Goal: Task Accomplishment & Management: Manage account settings

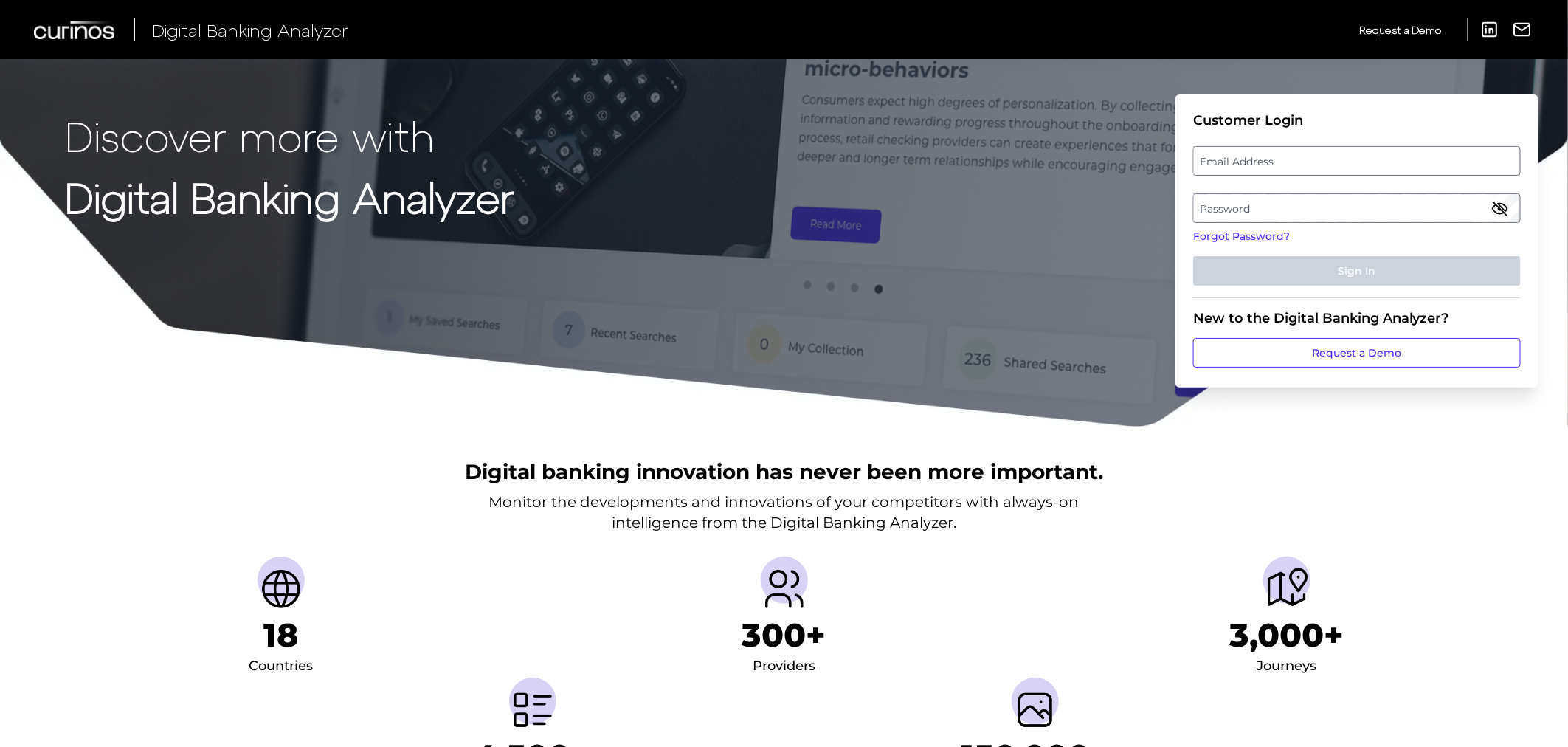
click at [1241, 169] on label "Email Address" at bounding box center [1356, 161] width 326 height 26
click at [1241, 169] on input "email" at bounding box center [1356, 161] width 328 height 30
type input "[PERSON_NAME][EMAIL_ADDRESS][DOMAIN_NAME]"
click at [1262, 211] on label "Password" at bounding box center [1356, 208] width 326 height 26
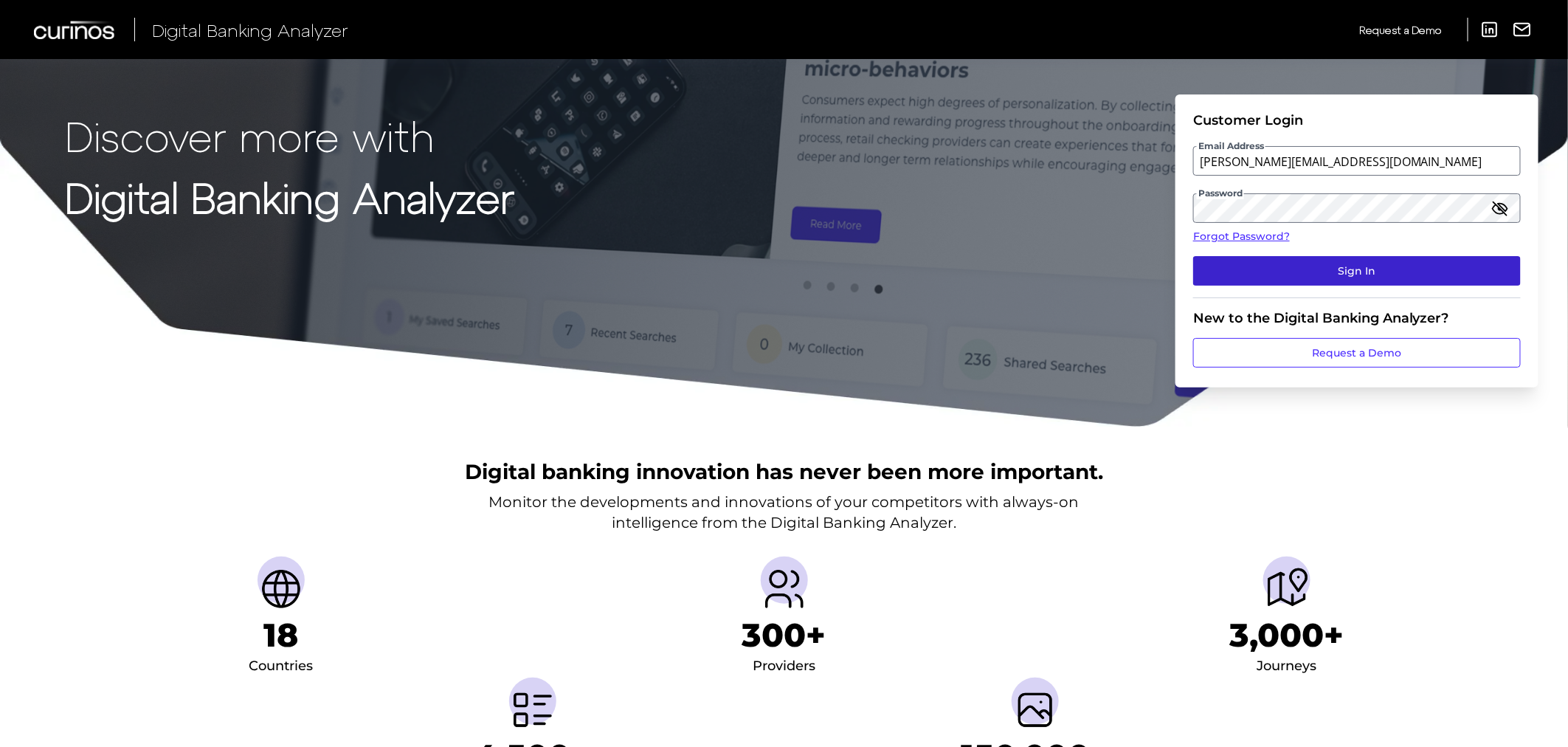
click at [1299, 259] on button "Sign In" at bounding box center [1356, 271] width 328 height 30
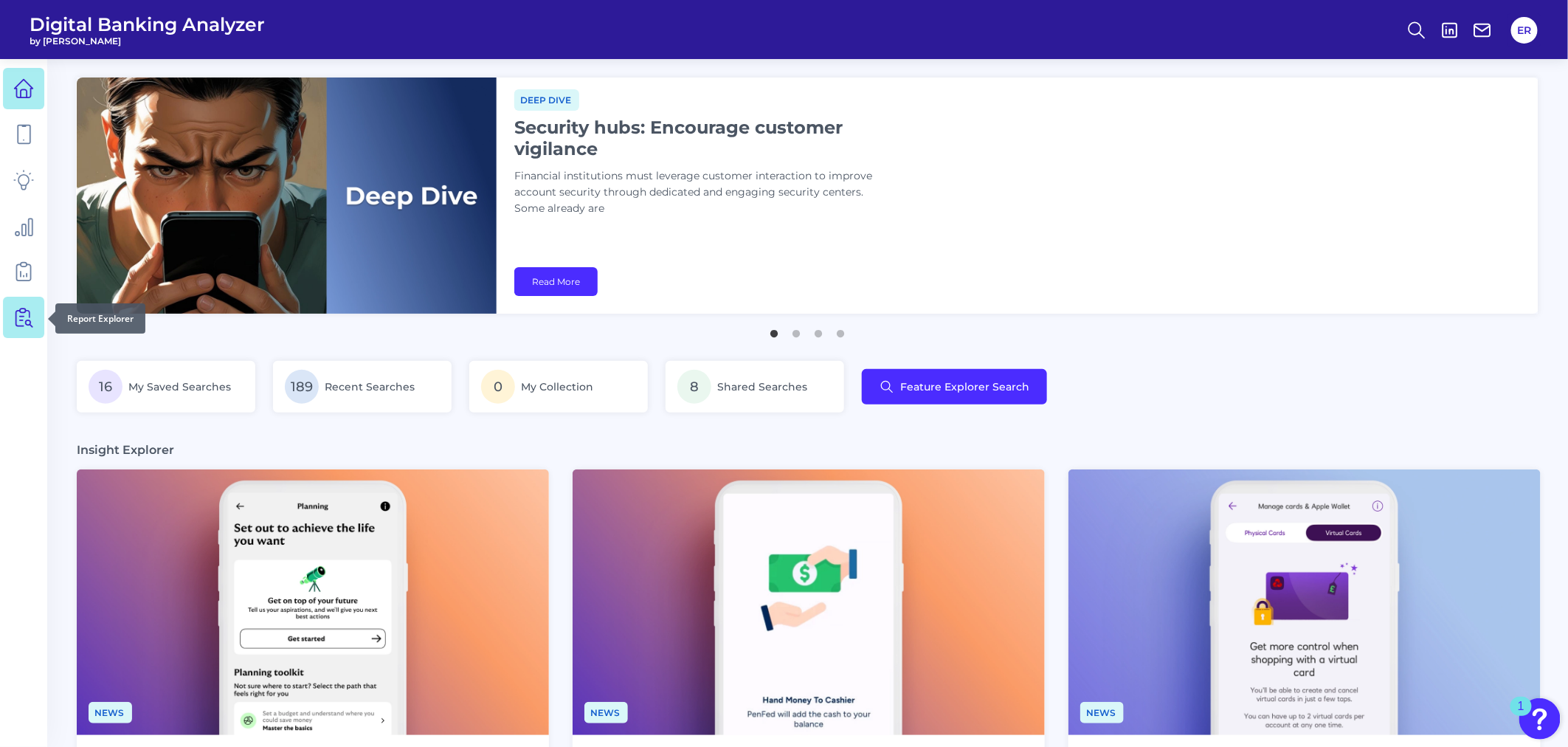
click at [37, 310] on link at bounding box center [23, 317] width 41 height 41
